Goal: Information Seeking & Learning: Learn about a topic

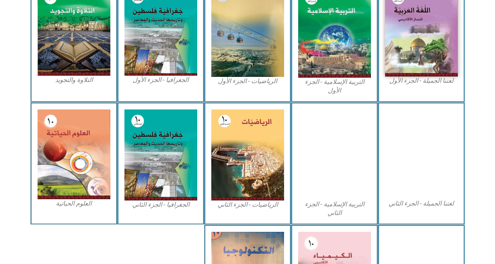
scroll to position [274, 0]
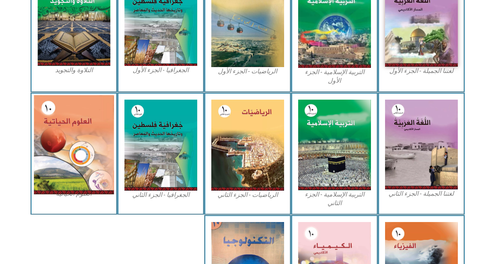
click at [71, 129] on img at bounding box center [74, 144] width 80 height 99
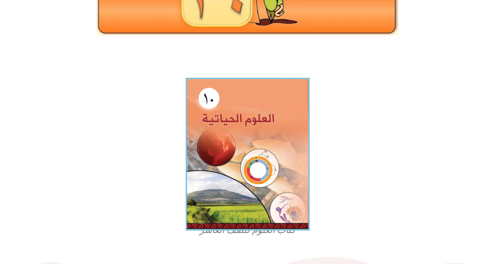
scroll to position [157, 0]
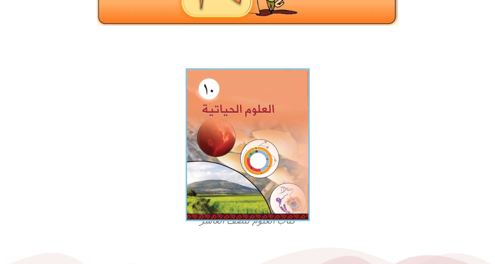
click at [257, 163] on img at bounding box center [248, 144] width 124 height 153
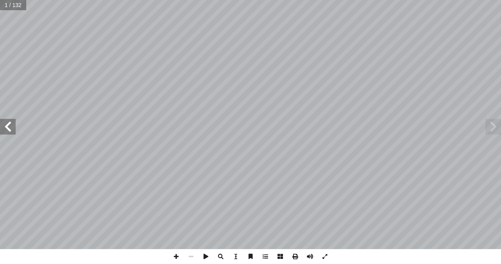
click at [10, 128] on span at bounding box center [8, 127] width 16 height 16
click at [11, 128] on span at bounding box center [8, 127] width 16 height 16
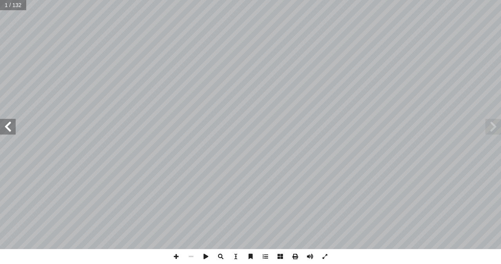
click at [12, 128] on span at bounding box center [8, 127] width 16 height 16
click at [13, 127] on span at bounding box center [8, 127] width 16 height 16
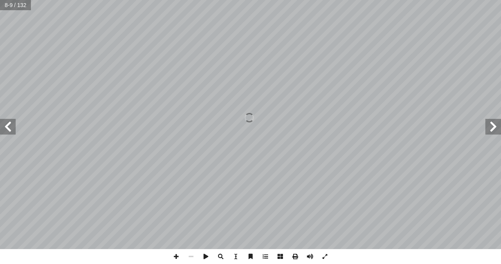
click at [13, 127] on span at bounding box center [8, 127] width 16 height 16
click at [13, 126] on span at bounding box center [8, 127] width 16 height 16
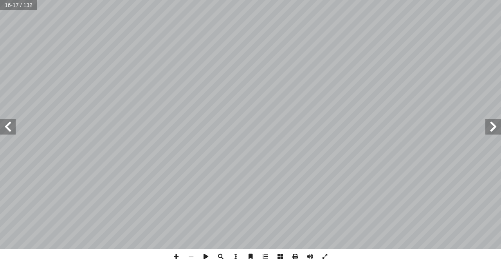
click at [14, 126] on span at bounding box center [8, 127] width 16 height 16
click at [495, 122] on span at bounding box center [494, 127] width 16 height 16
click at [173, 255] on span at bounding box center [176, 256] width 15 height 15
click at [172, 256] on span at bounding box center [176, 256] width 15 height 15
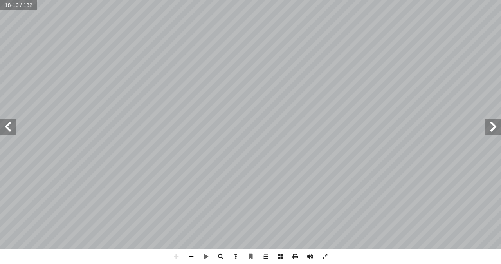
click at [190, 255] on span at bounding box center [191, 256] width 15 height 15
click at [177, 260] on span at bounding box center [176, 256] width 15 height 15
click at [8, 128] on span at bounding box center [8, 127] width 16 height 16
click at [492, 125] on span at bounding box center [494, 127] width 16 height 16
click at [481, 71] on html "الصفحة الرئيسية الصف الأول الصف الثاني الصف الثالث الصف الرابع الصف الخامس الصف…" at bounding box center [250, 35] width 501 height 71
